Goal: Task Accomplishment & Management: Complete application form

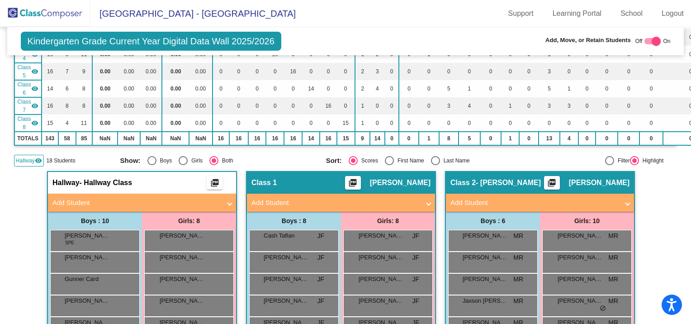
scroll to position [181, 0]
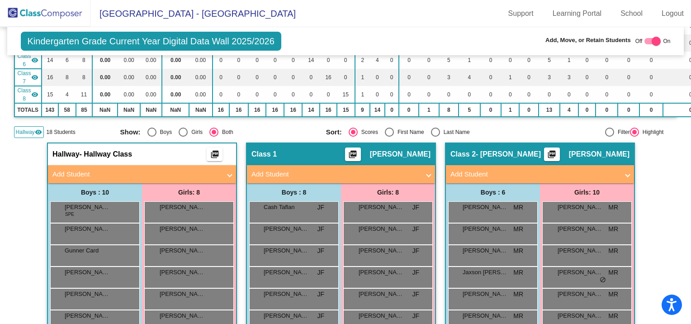
click at [37, 130] on mat-icon "visibility" at bounding box center [38, 132] width 7 height 7
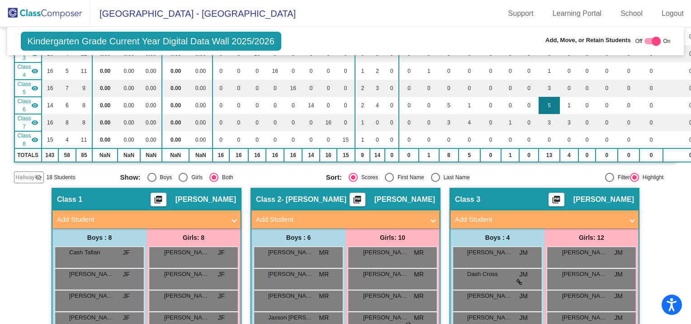
scroll to position [0, 0]
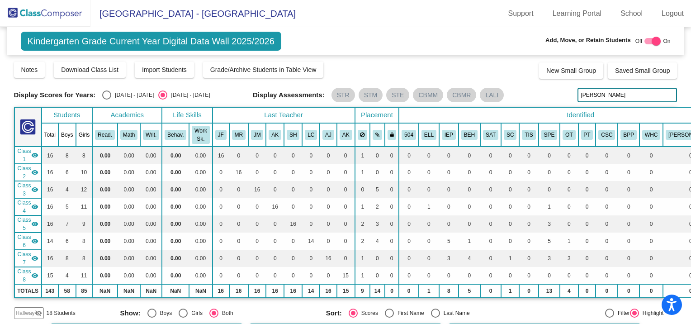
drag, startPoint x: 608, startPoint y: 94, endPoint x: 498, endPoint y: 89, distance: 109.6
click at [507, 95] on div "Display Scores for Years: 2024 - 2025 2025 - 2026 Display Assessments: STR STM …" at bounding box center [346, 95] width 664 height 14
type input "[PERSON_NAME]"
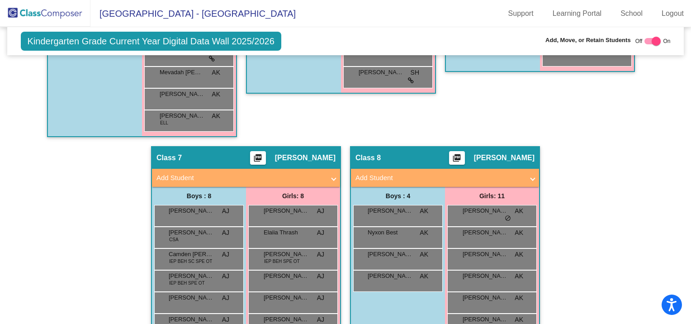
scroll to position [823, 0]
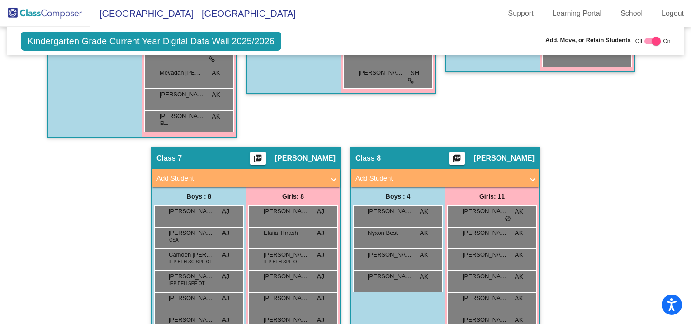
click at [384, 173] on mat-panel-title "Add Student" at bounding box center [440, 178] width 168 height 10
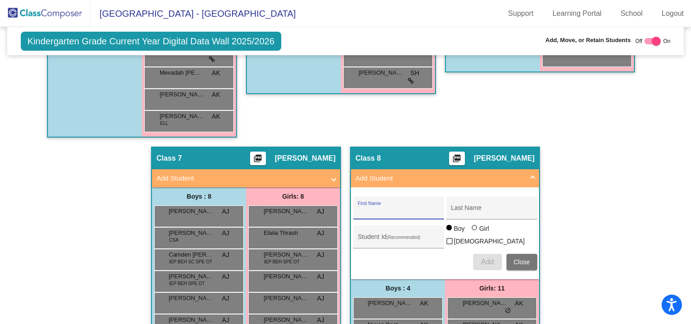
click at [380, 208] on input "First Name" at bounding box center [398, 211] width 81 height 7
type input "Mia"
click at [457, 209] on input "Last Name" at bounding box center [491, 211] width 81 height 7
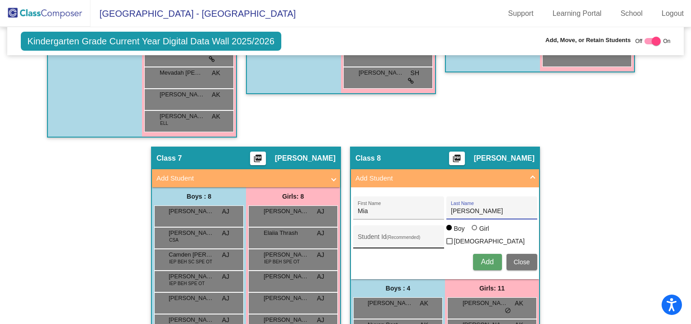
type input "[PERSON_NAME]"
click at [391, 230] on div "Student Id (Recommended)" at bounding box center [398, 239] width 81 height 19
drag, startPoint x: 287, startPoint y: 205, endPoint x: 336, endPoint y: 167, distance: 61.4
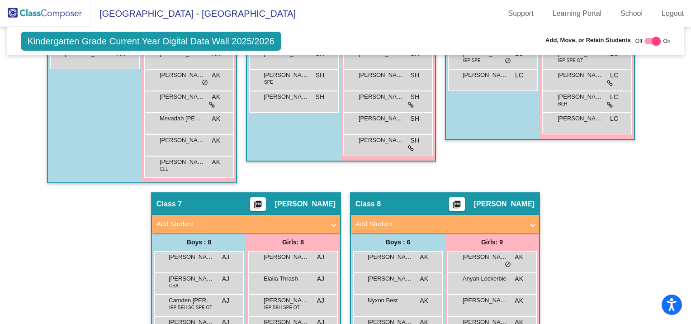
scroll to position [940, 0]
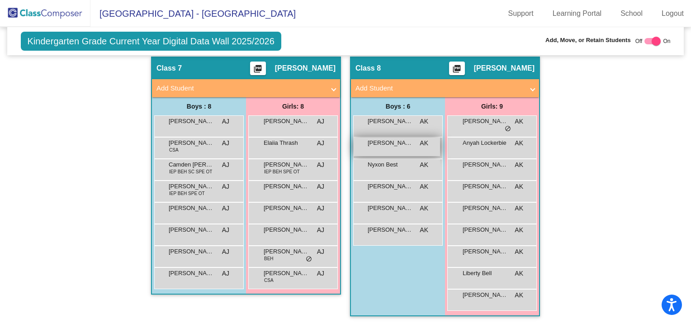
click at [392, 146] on div "[PERSON_NAME] AK lock do_not_disturb_alt" at bounding box center [397, 147] width 86 height 19
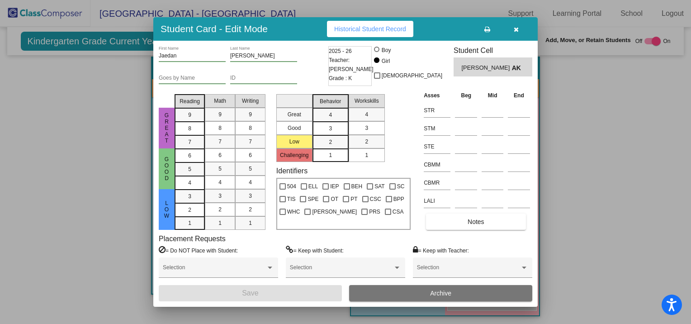
click at [514, 28] on icon "button" at bounding box center [516, 29] width 5 height 6
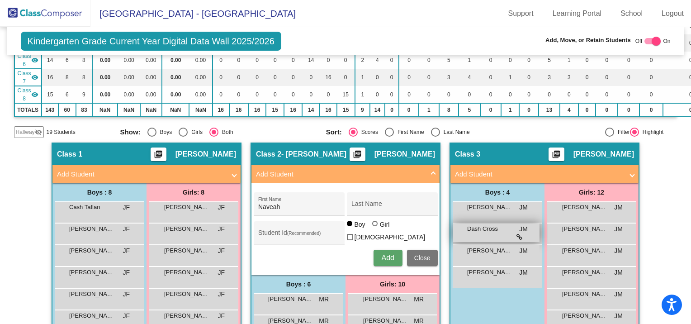
scroll to position [0, 0]
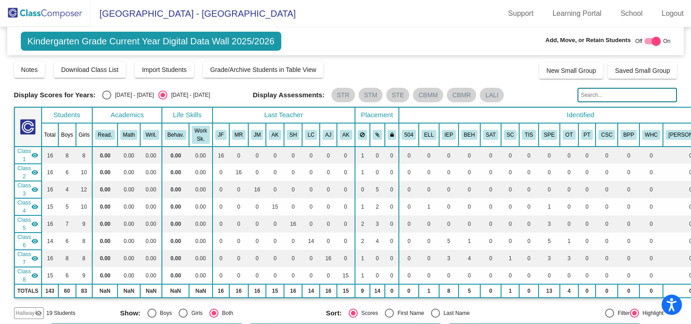
click at [597, 94] on input "text" at bounding box center [628, 95] width 100 height 14
type input "[PERSON_NAME]"
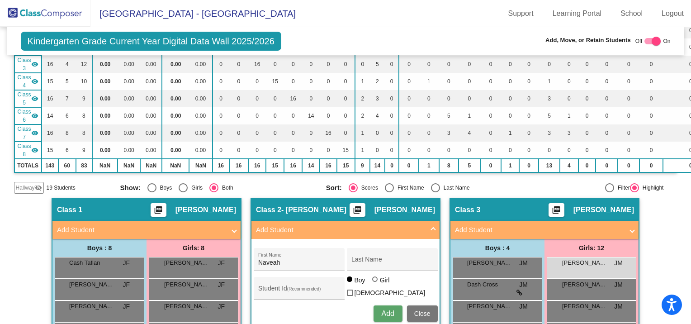
scroll to position [171, 0]
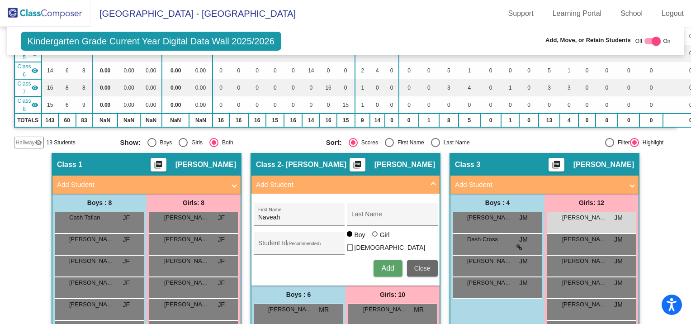
click at [414, 265] on span "Close" at bounding box center [422, 268] width 16 height 7
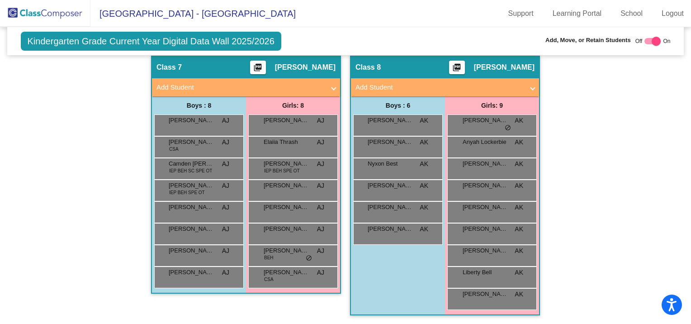
scroll to position [894, 0]
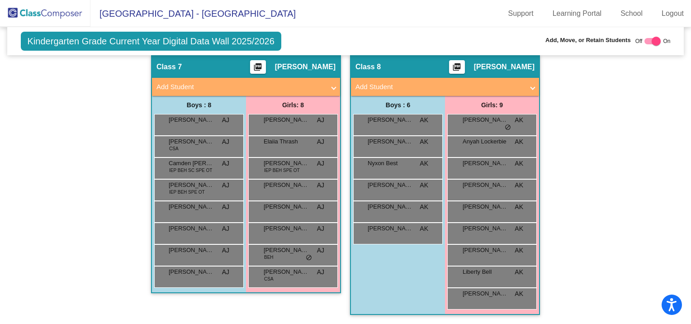
click at [383, 78] on mat-expansion-panel-header "Add Student" at bounding box center [445, 87] width 188 height 18
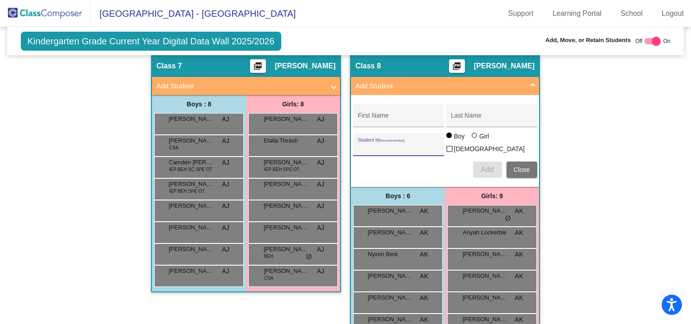
paste input "290045746"
type input "290045746"
click at [386, 116] on input "First Name" at bounding box center [398, 118] width 81 height 7
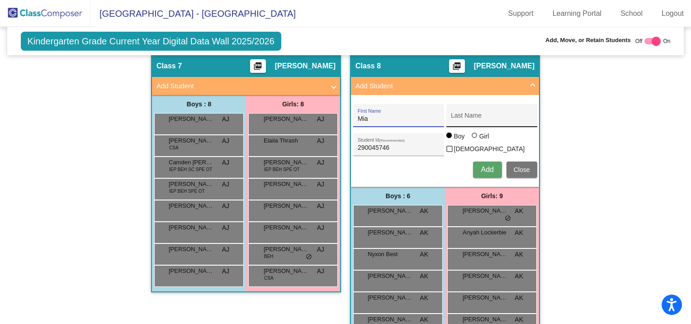
type input "Mia"
click at [454, 117] on input "Last Name" at bounding box center [491, 118] width 81 height 7
type input "[PERSON_NAME]"
click at [473, 138] on div at bounding box center [474, 135] width 5 height 5
click at [475, 140] on input "Girl" at bounding box center [475, 140] width 0 height 0
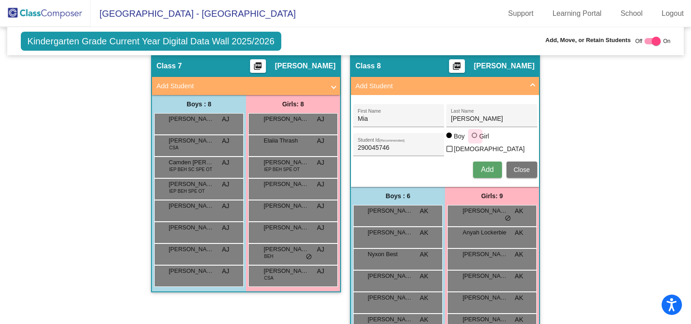
radio input "true"
click at [488, 166] on span "Add" at bounding box center [487, 170] width 13 height 8
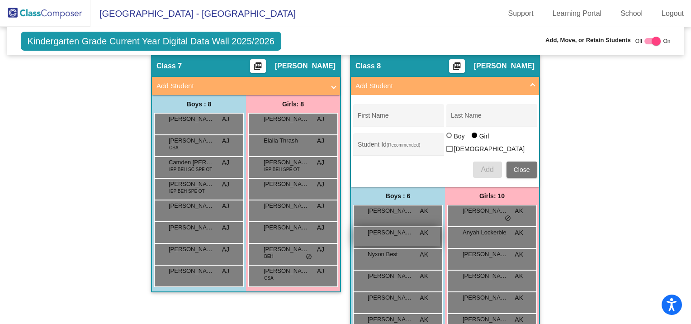
click at [400, 230] on span "[PERSON_NAME]" at bounding box center [390, 232] width 45 height 9
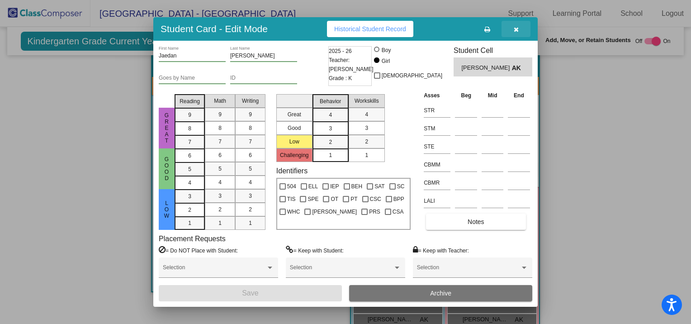
click at [514, 29] on icon "button" at bounding box center [516, 29] width 5 height 6
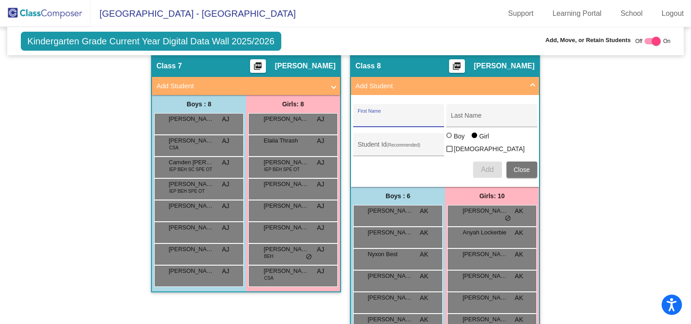
click at [359, 116] on input "First Name" at bounding box center [398, 118] width 81 height 7
type input "Jaedan"
click at [488, 115] on input "Last Name" at bounding box center [491, 118] width 81 height 7
type input "[PERSON_NAME]"
click at [487, 166] on span "Add" at bounding box center [487, 170] width 13 height 8
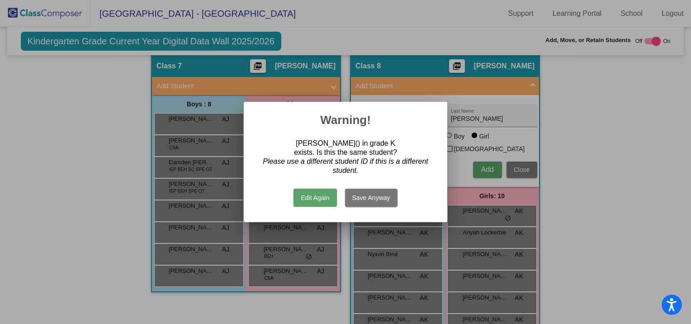
click at [326, 194] on button "Edit Again" at bounding box center [315, 198] width 43 height 18
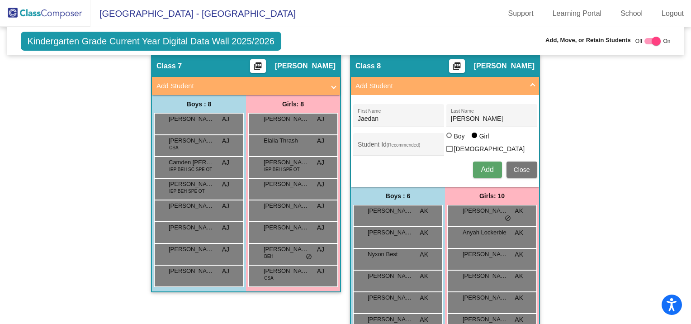
click at [472, 137] on div at bounding box center [474, 135] width 5 height 5
click at [475, 140] on input "Girl" at bounding box center [475, 140] width 0 height 0
click at [526, 168] on span "Close" at bounding box center [522, 169] width 16 height 7
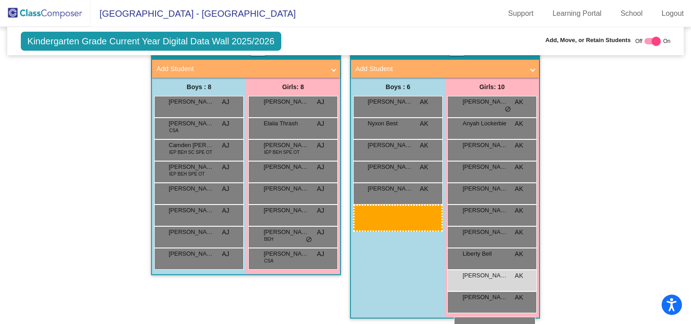
scroll to position [915, 0]
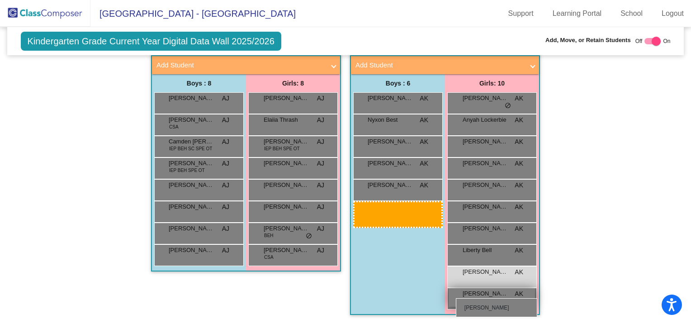
drag, startPoint x: 405, startPoint y: 138, endPoint x: 456, endPoint y: 298, distance: 168.4
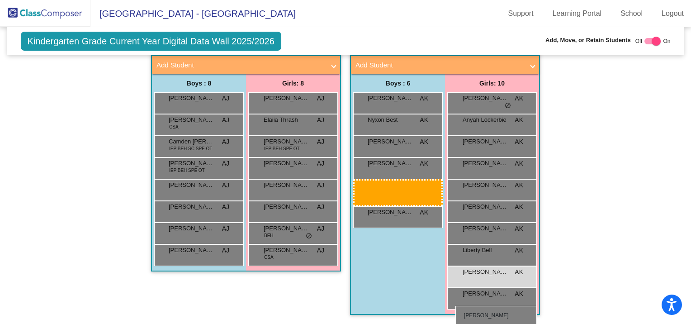
drag, startPoint x: 397, startPoint y: 119, endPoint x: 455, endPoint y: 304, distance: 193.8
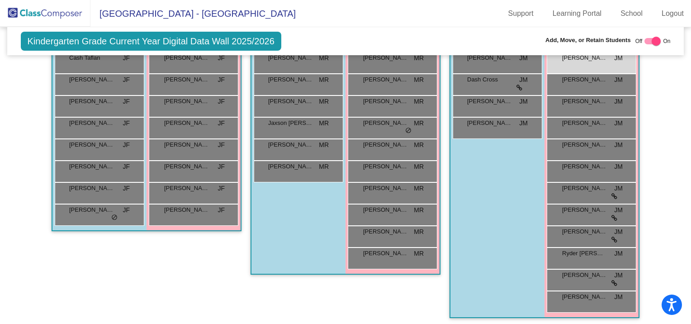
scroll to position [327, 0]
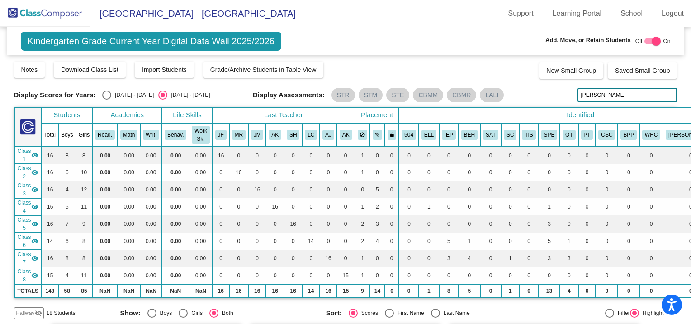
scroll to position [823, 0]
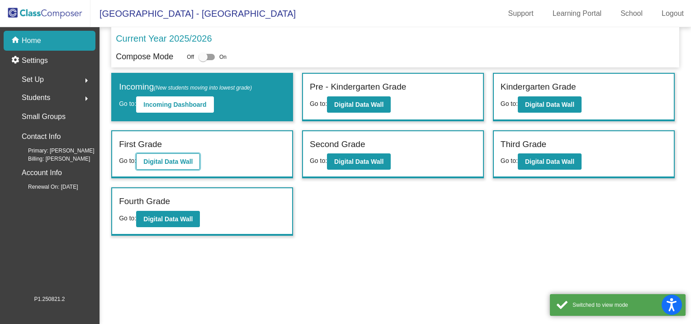
click at [159, 158] on b "Digital Data Wall" at bounding box center [167, 161] width 49 height 7
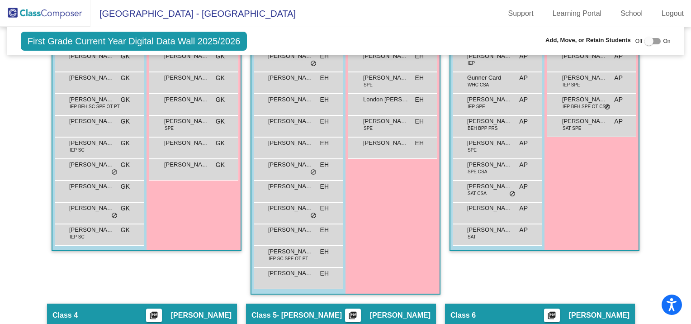
scroll to position [226, 0]
